Goal: Task Accomplishment & Management: Manage account settings

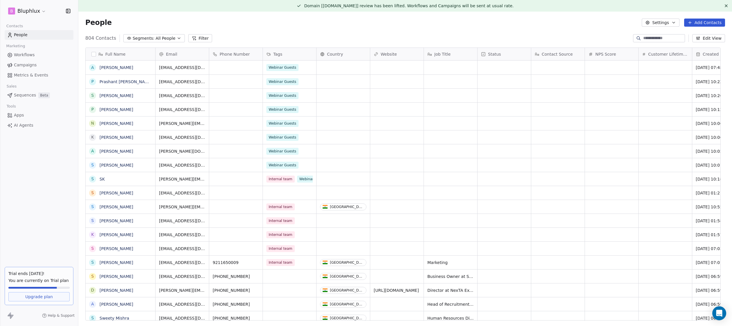
click at [51, 66] on link "Campaigns" at bounding box center [39, 65] width 69 height 10
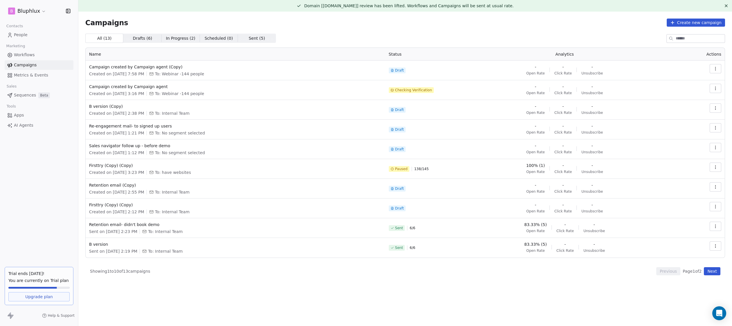
click at [28, 80] on div "Contacts People Marketing Workflows Campaigns Metrics & Events Sales Sequences …" at bounding box center [39, 76] width 78 height 108
click at [29, 92] on span "Sequences" at bounding box center [25, 95] width 22 height 6
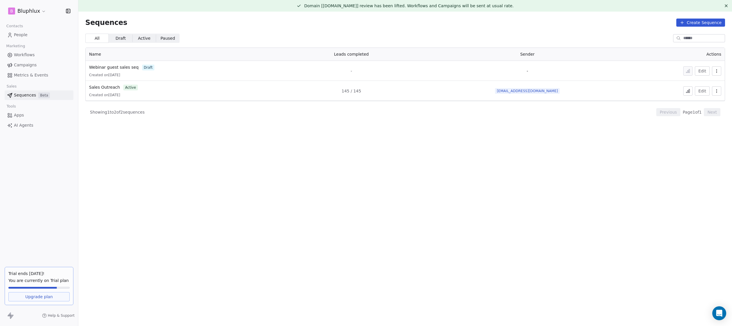
click at [31, 66] on span "Campaigns" at bounding box center [25, 65] width 23 height 6
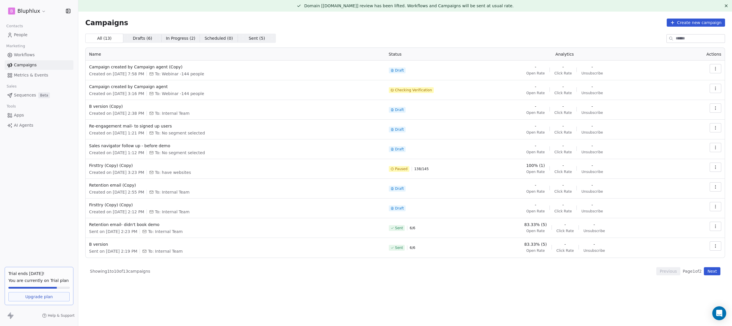
click at [206, 41] on span "Scheduled ( 0 ) Scheduled ( 0 )" at bounding box center [219, 38] width 38 height 9
click at [182, 40] on span "In Progress ( 2 )" at bounding box center [181, 38] width 30 height 6
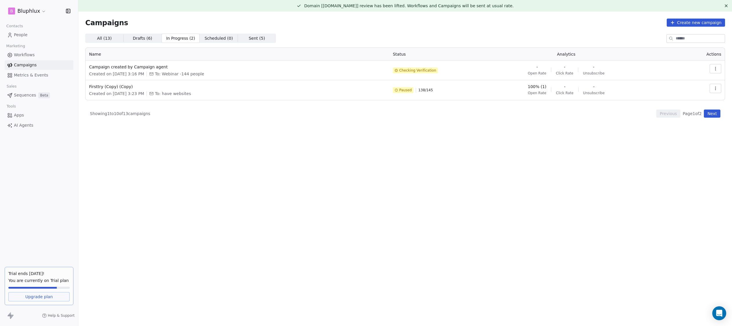
click at [105, 37] on span "All ( 13 )" at bounding box center [104, 38] width 15 height 6
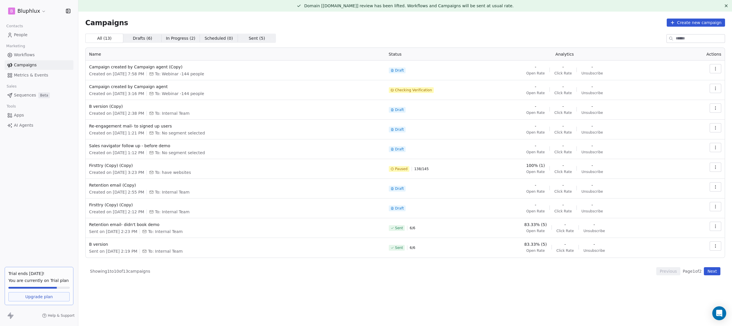
click at [717, 88] on icon "button" at bounding box center [715, 88] width 5 height 5
click at [684, 132] on div "Delete" at bounding box center [674, 129] width 28 height 9
click at [424, 17] on icon "Close toast" at bounding box center [422, 17] width 5 height 5
click at [708, 88] on td at bounding box center [698, 90] width 53 height 20
click at [720, 88] on button "button" at bounding box center [716, 88] width 12 height 9
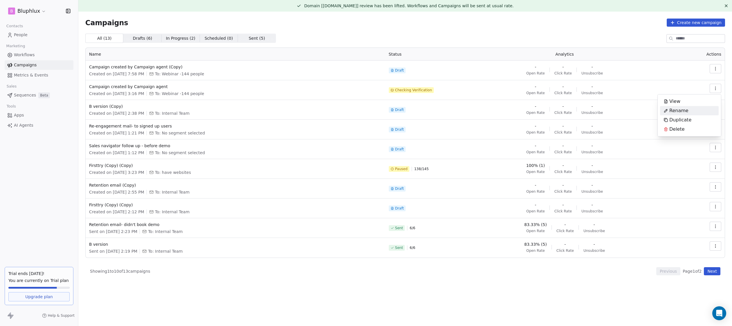
click at [674, 108] on span "Rename" at bounding box center [678, 110] width 19 height 7
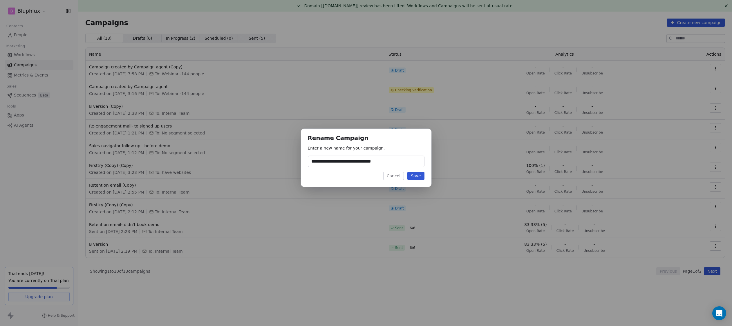
click at [407, 162] on input "**********" at bounding box center [366, 161] width 116 height 11
type input "**********"
click at [417, 180] on div "**********" at bounding box center [366, 158] width 131 height 58
click at [417, 178] on button "Save" at bounding box center [415, 176] width 17 height 8
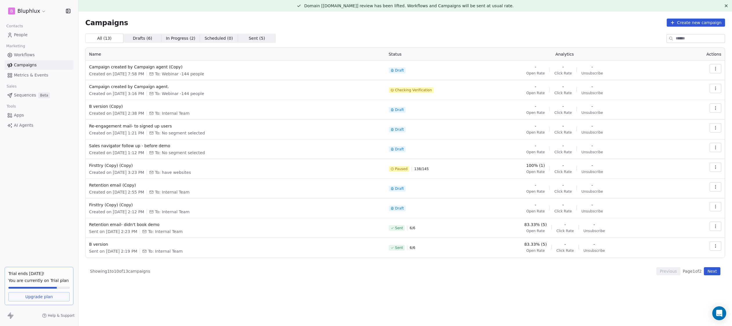
click at [718, 91] on button "button" at bounding box center [716, 88] width 12 height 9
click at [697, 129] on div "Delete" at bounding box center [689, 129] width 59 height 9
click at [58, 76] on link "Metrics & Events" at bounding box center [39, 75] width 69 height 10
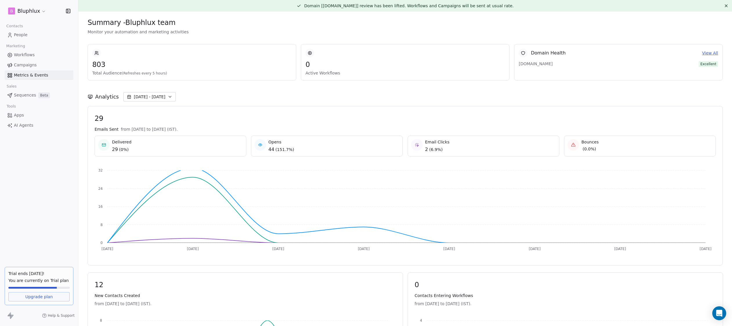
click at [161, 94] on span "[DATE] - [DATE]" at bounding box center [150, 97] width 32 height 6
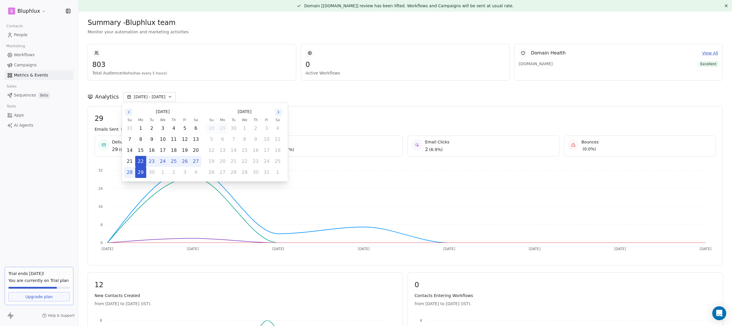
click at [219, 88] on div "Analytics [DATE] - [DATE]" at bounding box center [405, 94] width 635 height 26
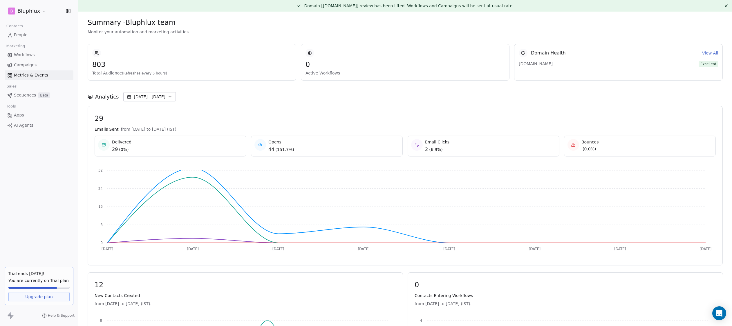
click at [53, 69] on link "Campaigns" at bounding box center [39, 65] width 69 height 10
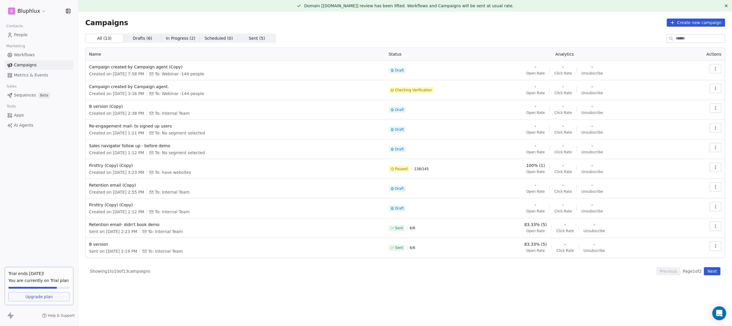
click at [50, 114] on link "Apps" at bounding box center [39, 116] width 69 height 10
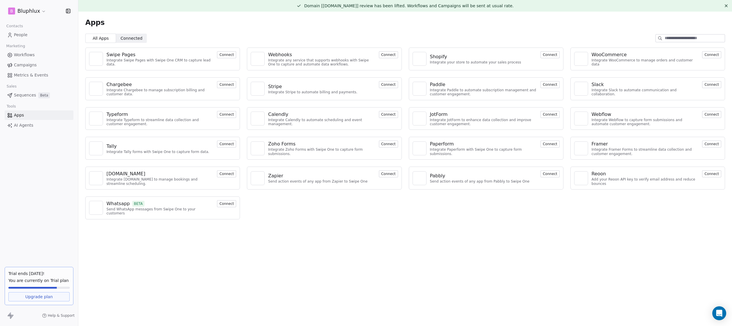
click at [50, 56] on link "Workflows" at bounding box center [39, 55] width 69 height 10
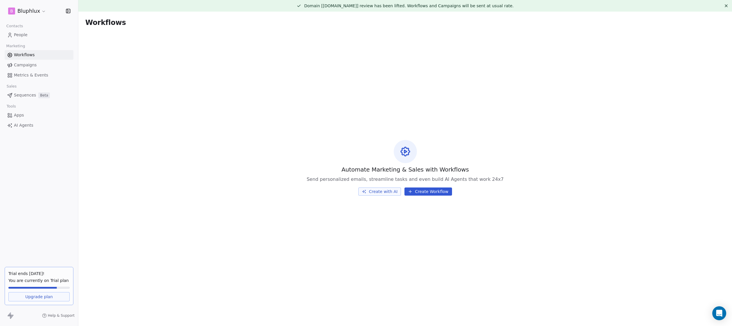
click at [44, 66] on link "Campaigns" at bounding box center [39, 65] width 69 height 10
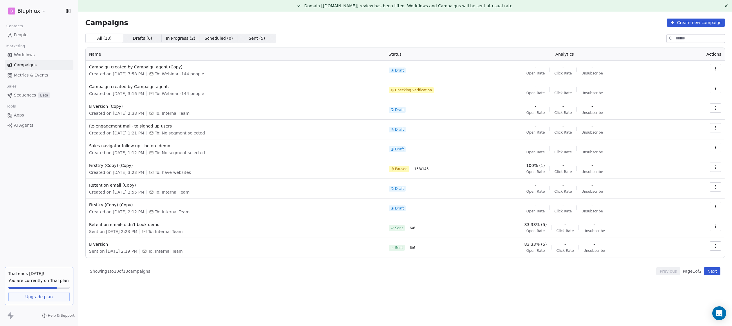
click at [185, 37] on span "In Progress ( 2 )" at bounding box center [181, 38] width 30 height 6
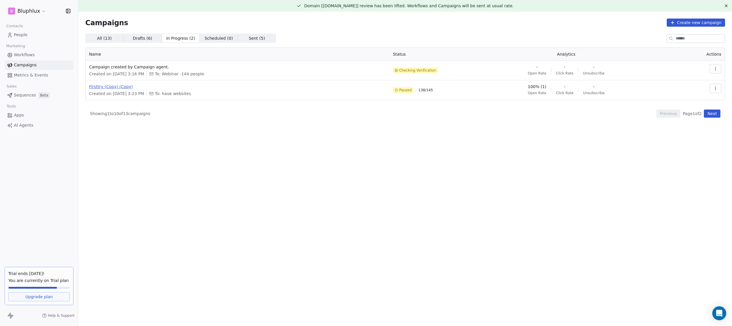
click at [111, 88] on span "Firsttry (Copy) (Copy)" at bounding box center [237, 87] width 297 height 6
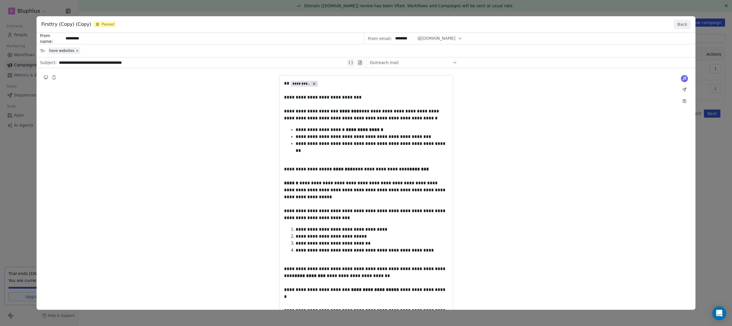
click at [679, 25] on button "Back" at bounding box center [682, 24] width 17 height 9
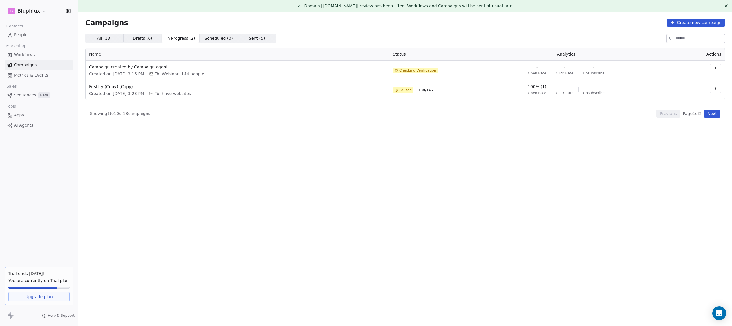
click at [41, 76] on span "Metrics & Events" at bounding box center [31, 75] width 34 height 6
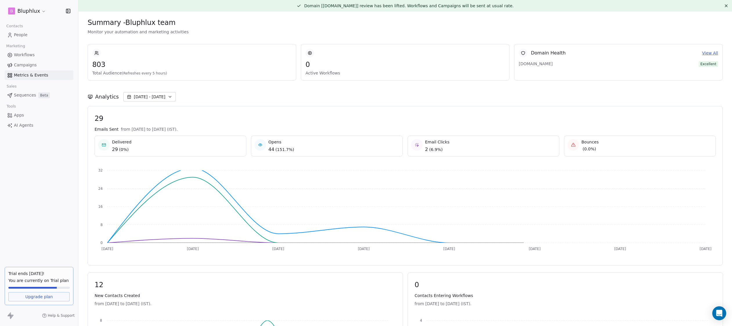
click at [36, 55] on link "Workflows" at bounding box center [39, 55] width 69 height 10
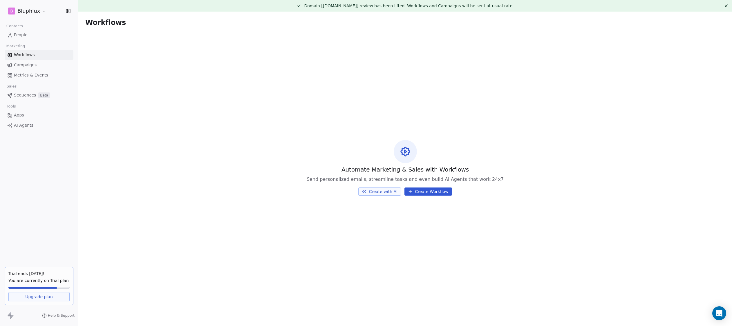
click at [34, 78] on span "Metrics & Events" at bounding box center [31, 75] width 34 height 6
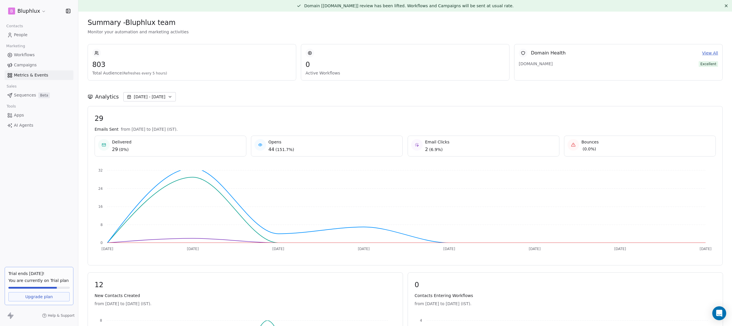
click at [32, 67] on span "Campaigns" at bounding box center [25, 65] width 23 height 6
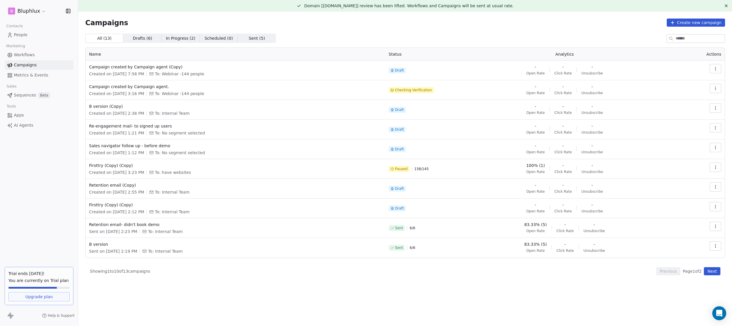
click at [33, 71] on link "Metrics & Events" at bounding box center [39, 75] width 69 height 10
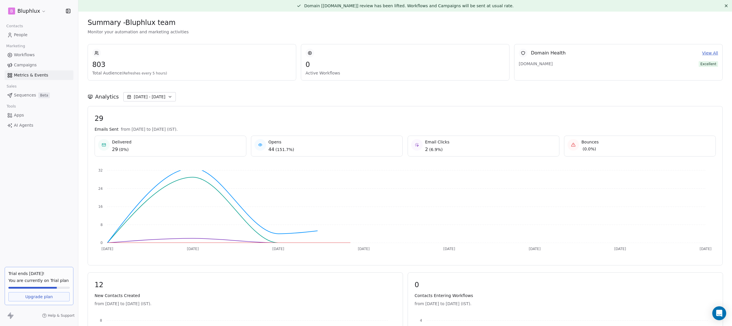
click at [33, 76] on span "Metrics & Events" at bounding box center [31, 75] width 34 height 6
click at [30, 118] on link "Apps" at bounding box center [39, 116] width 69 height 10
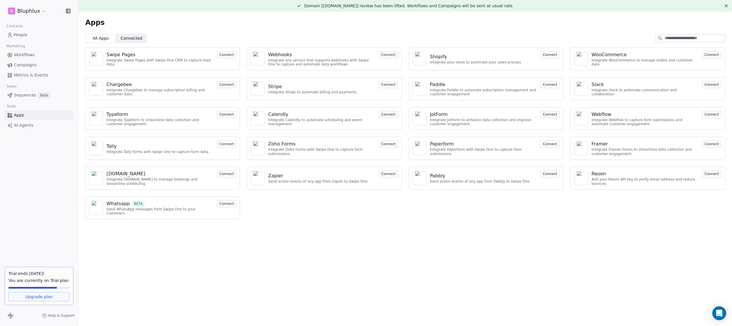
click at [30, 122] on span "AI Agents" at bounding box center [23, 125] width 19 height 6
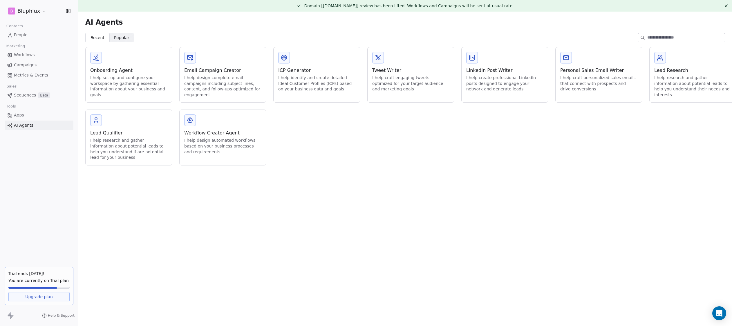
click at [47, 66] on link "Campaigns" at bounding box center [39, 65] width 69 height 10
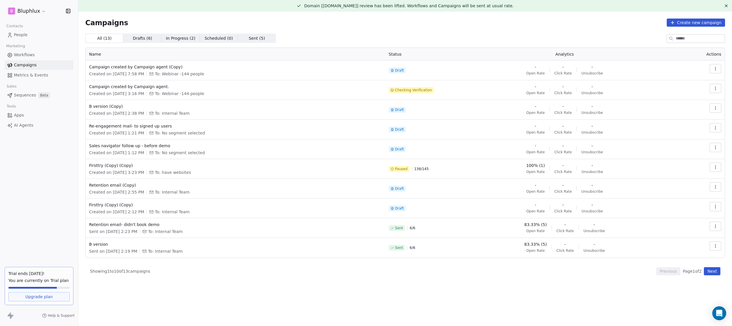
click at [184, 37] on span "In Progress ( 2 )" at bounding box center [181, 38] width 30 height 6
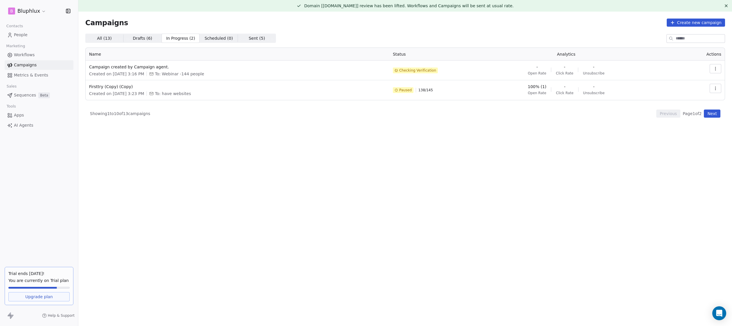
click at [140, 70] on div "Campaign created by Campaign agent. Created on [DATE] 3:16 PM To: Webinar -144 …" at bounding box center [237, 70] width 297 height 13
click at [137, 66] on span "Campaign created by Campaign agent." at bounding box center [237, 67] width 297 height 6
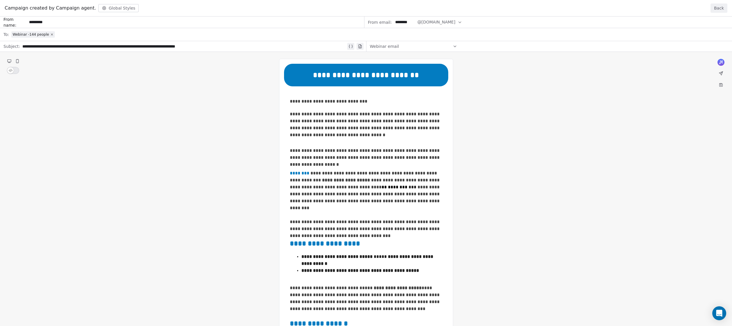
click at [718, 6] on button "Back" at bounding box center [718, 7] width 17 height 9
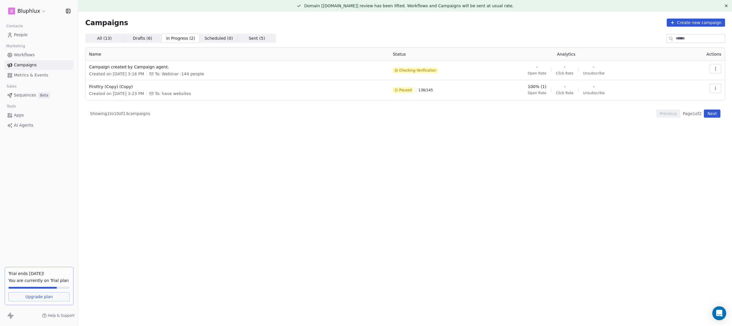
click at [108, 41] on span "All ( 13 )" at bounding box center [104, 38] width 15 height 6
